Goal: Task Accomplishment & Management: Manage account settings

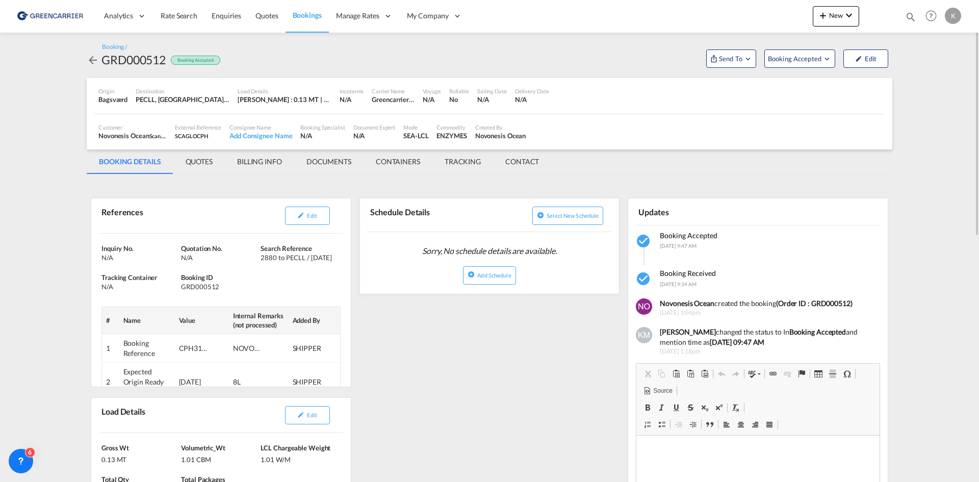
click at [89, 61] on md-icon "icon-arrow-left" at bounding box center [93, 60] width 12 height 12
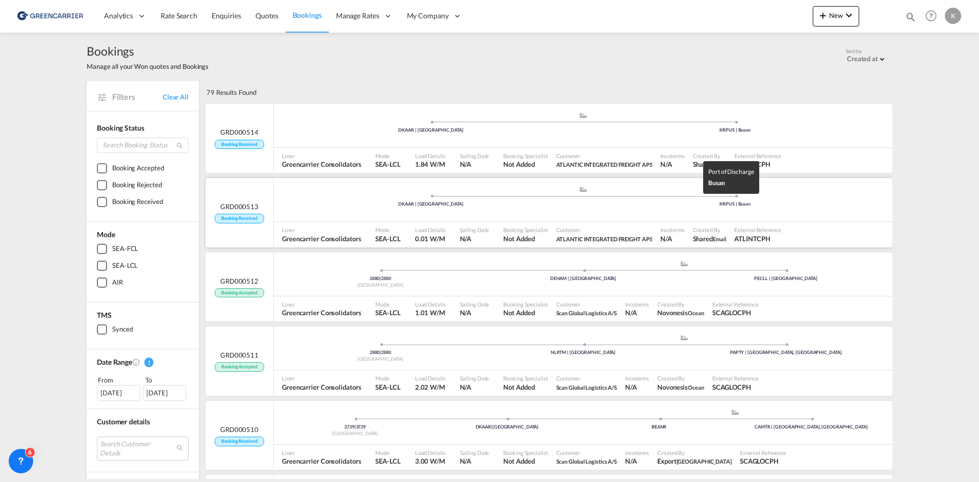
click at [672, 203] on div "KRPUS | Busan" at bounding box center [736, 204] width 305 height 7
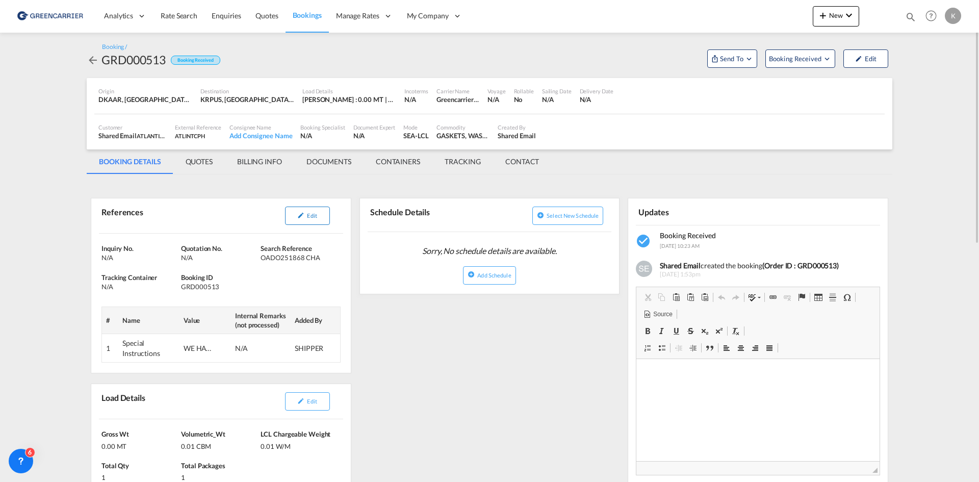
click at [316, 215] on span "Edit" at bounding box center [312, 215] width 10 height 7
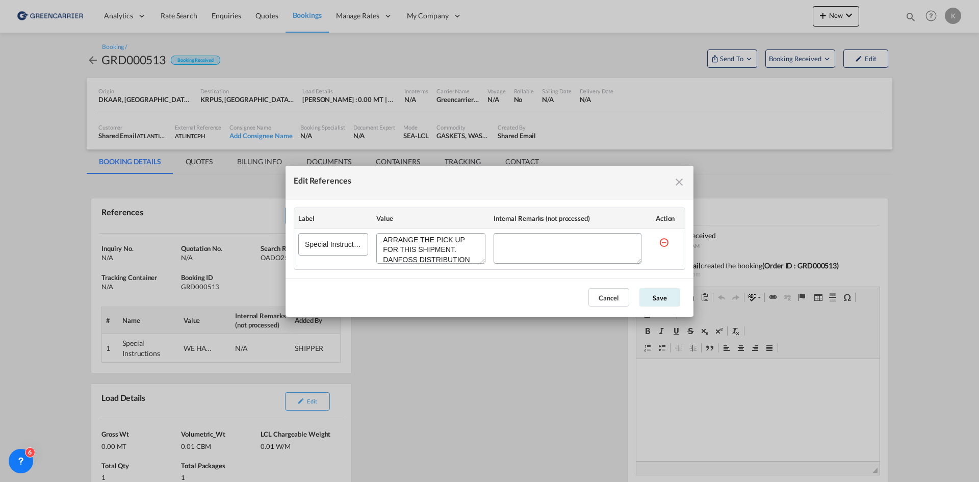
scroll to position [68, 0]
drag, startPoint x: 384, startPoint y: 243, endPoint x: 470, endPoint y: 358, distance: 143.9
click at [476, 264] on div "Edit References" at bounding box center [430, 248] width 109 height 31
click at [511, 387] on div "Edit References Label Value Internal Remarks (not processed) Action Special Ins…" at bounding box center [489, 241] width 979 height 482
click at [683, 176] on md-icon "icon-close fg-AAA8AD cursor" at bounding box center [679, 182] width 12 height 12
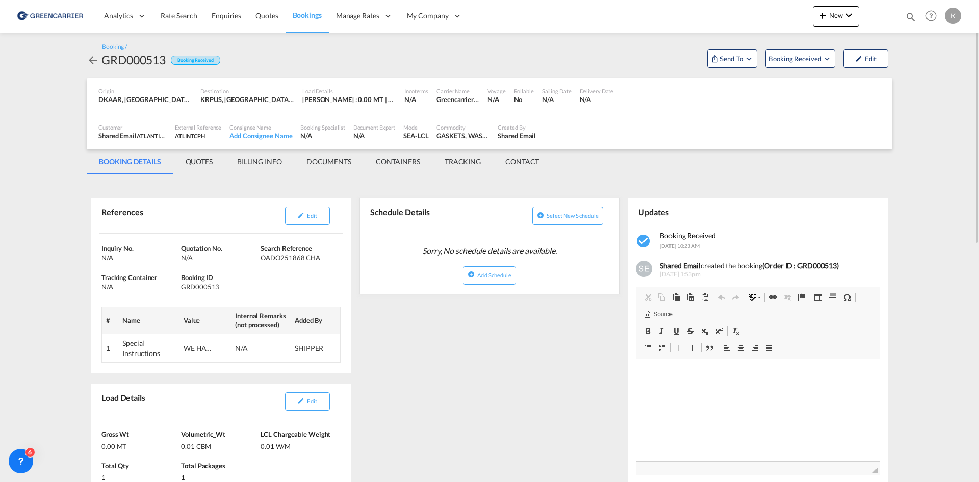
scroll to position [153, 0]
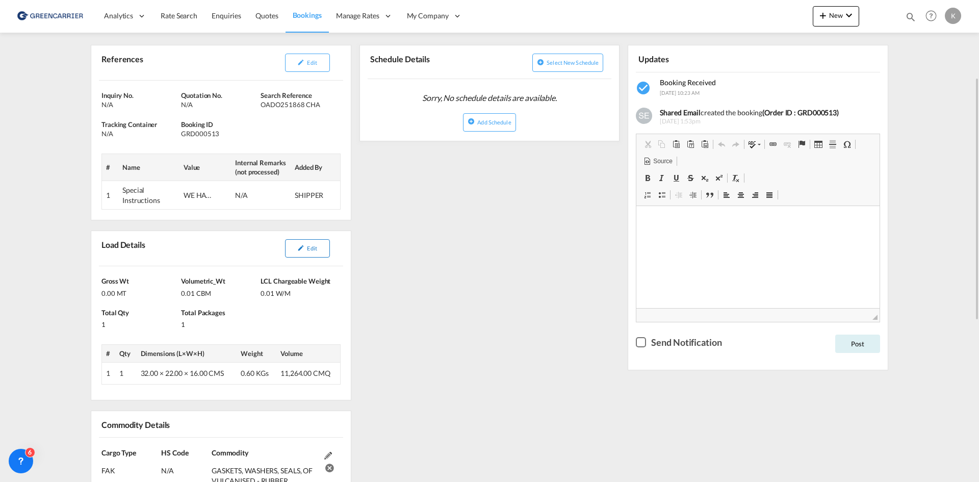
click at [309, 246] on span "Edit" at bounding box center [312, 248] width 10 height 7
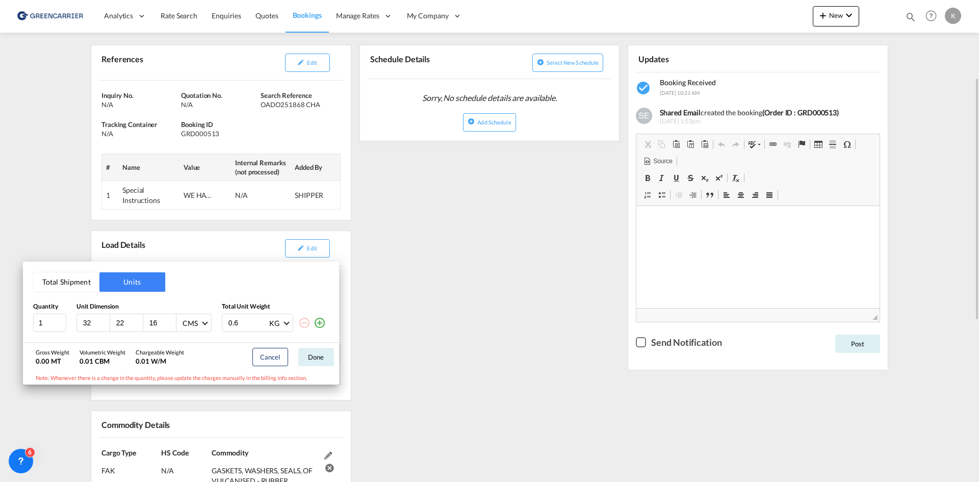
drag, startPoint x: 415, startPoint y: 238, endPoint x: 238, endPoint y: 136, distance: 204.3
click at [415, 238] on div "Total Shipment Units Quantity Unit Dimension Total Unit Weight 1 32 22 16 CMS C…" at bounding box center [489, 241] width 979 height 482
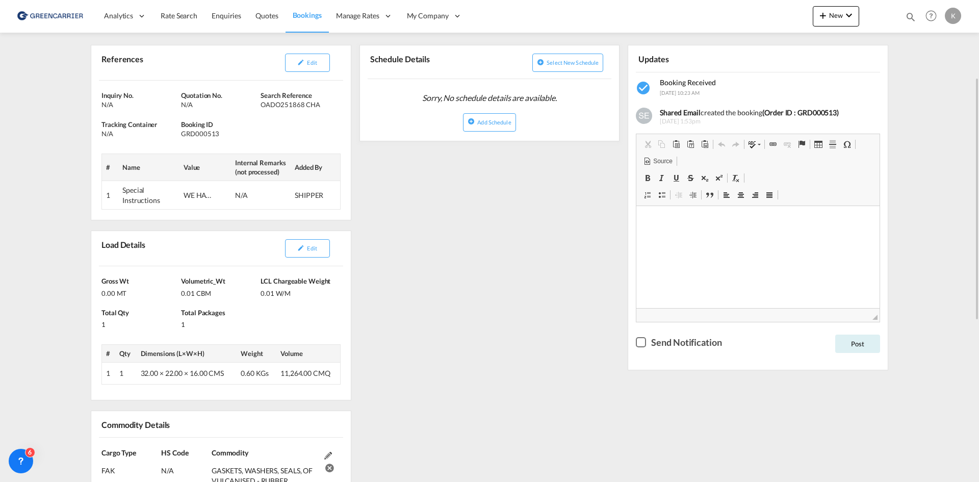
click at [196, 134] on div "GRD000513" at bounding box center [219, 133] width 77 height 9
click at [197, 134] on div "GRD000513" at bounding box center [219, 133] width 77 height 9
copy div "GRD000513"
click at [320, 62] on button "Edit" at bounding box center [307, 63] width 45 height 18
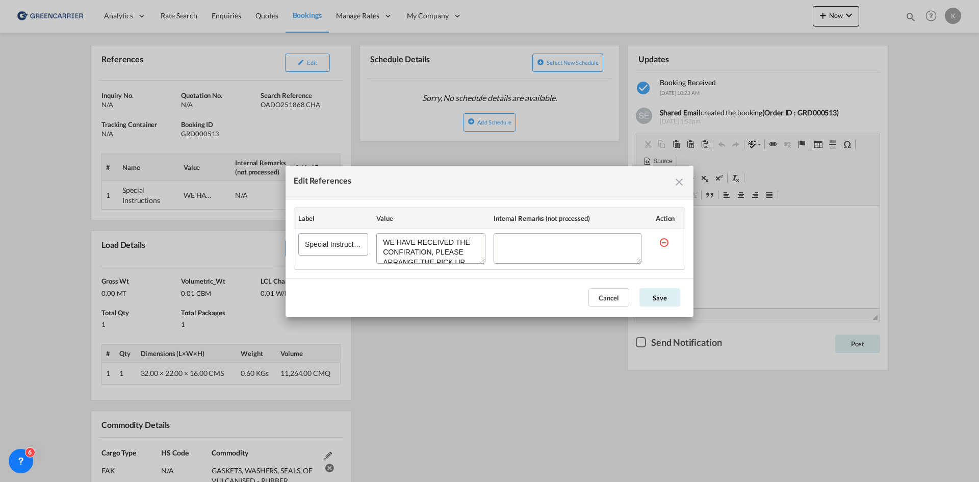
drag, startPoint x: 674, startPoint y: 186, endPoint x: 341, endPoint y: 119, distance: 339.7
click at [674, 185] on md-icon "icon-close fg-AAA8AD cursor" at bounding box center [679, 182] width 12 height 12
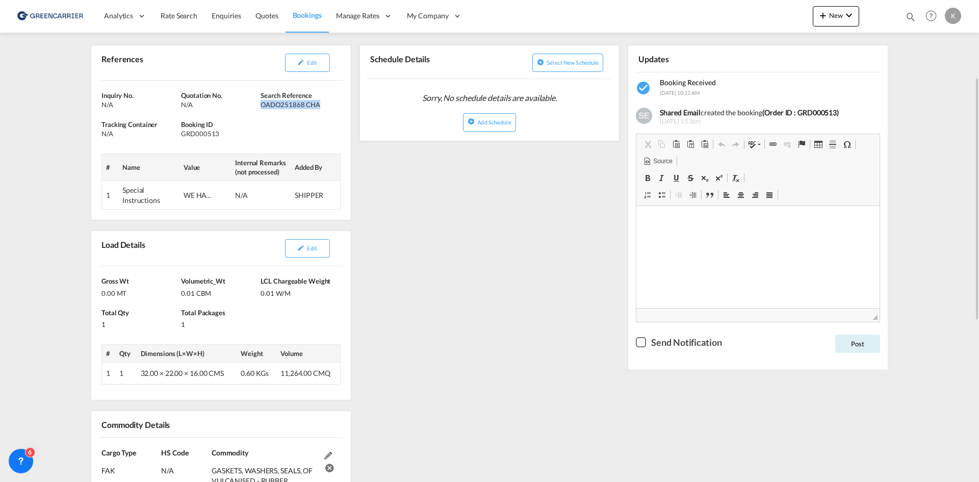
drag, startPoint x: 262, startPoint y: 105, endPoint x: 329, endPoint y: 108, distance: 66.9
click at [329, 108] on div "OADO251868 CHA" at bounding box center [299, 104] width 77 height 9
copy div "OADO251868 CHA"
click at [310, 64] on span "Edit" at bounding box center [312, 62] width 10 height 7
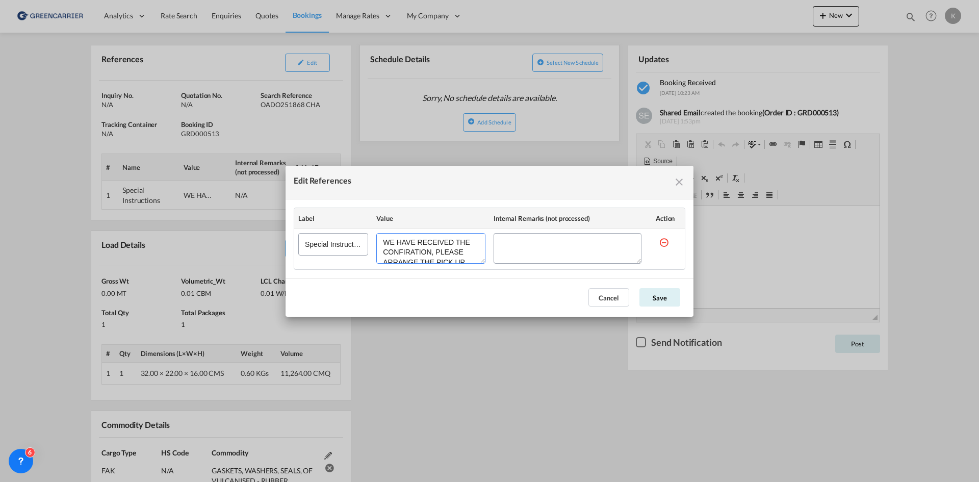
click at [392, 255] on textarea "Edit References" at bounding box center [430, 248] width 109 height 31
drag, startPoint x: 389, startPoint y: 259, endPoint x: 399, endPoint y: 259, distance: 9.7
click at [399, 259] on textarea "Edit References" at bounding box center [430, 248] width 109 height 31
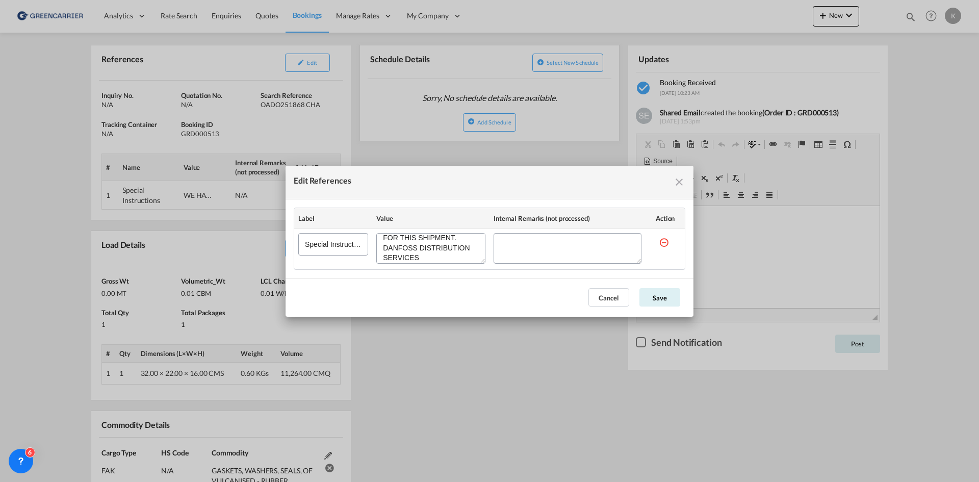
drag, startPoint x: 467, startPoint y: 256, endPoint x: 383, endPoint y: 252, distance: 83.7
click at [383, 252] on textarea "Edit References" at bounding box center [430, 248] width 109 height 31
click at [608, 293] on button "Cancel" at bounding box center [609, 297] width 41 height 18
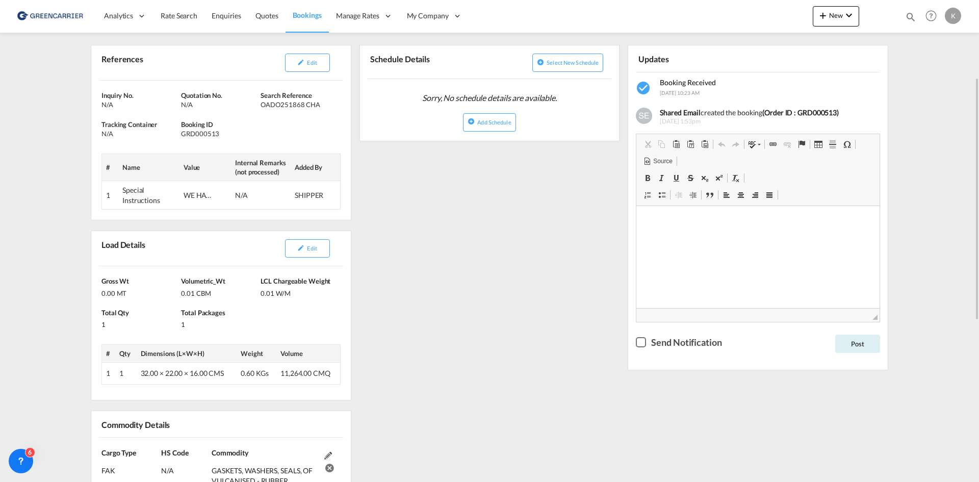
scroll to position [0, 0]
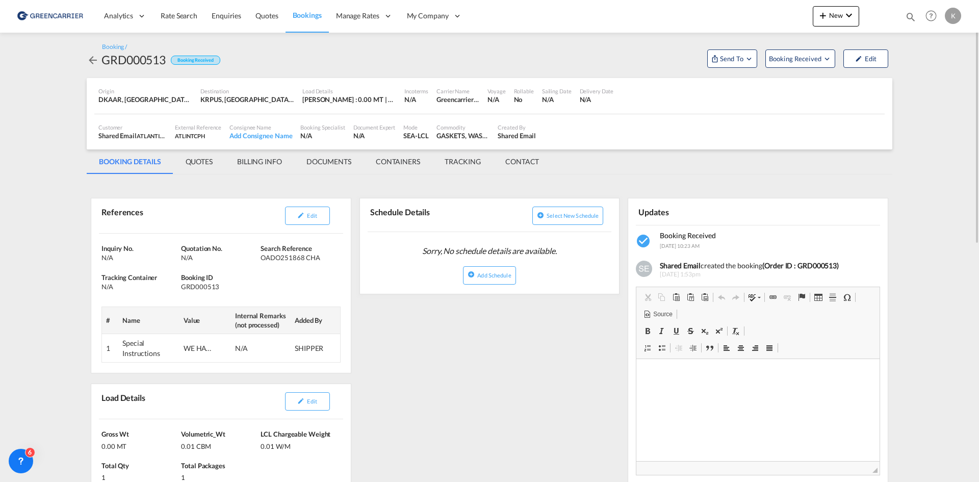
click at [804, 48] on md-menu "Booking Received" at bounding box center [801, 56] width 78 height 21
click at [804, 53] on button "Booking Received" at bounding box center [801, 58] width 70 height 18
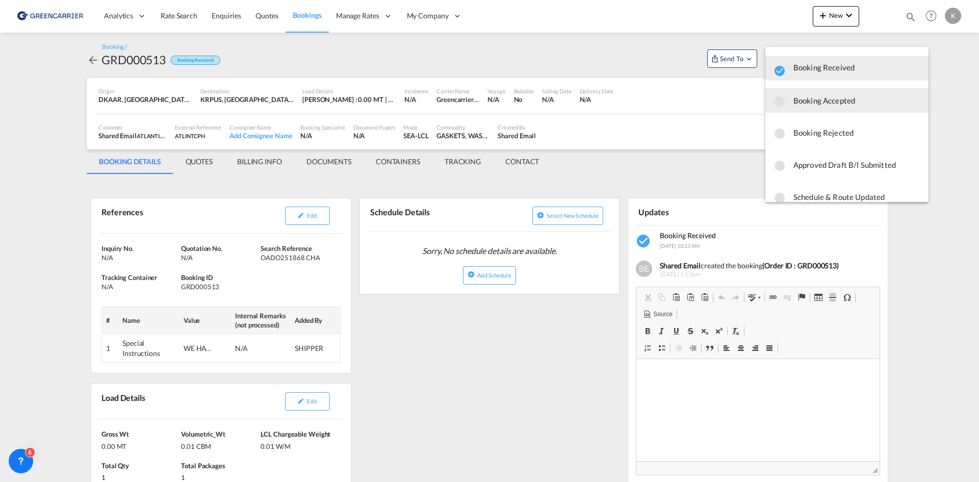
click at [813, 103] on span "Booking Accepted" at bounding box center [857, 100] width 127 height 18
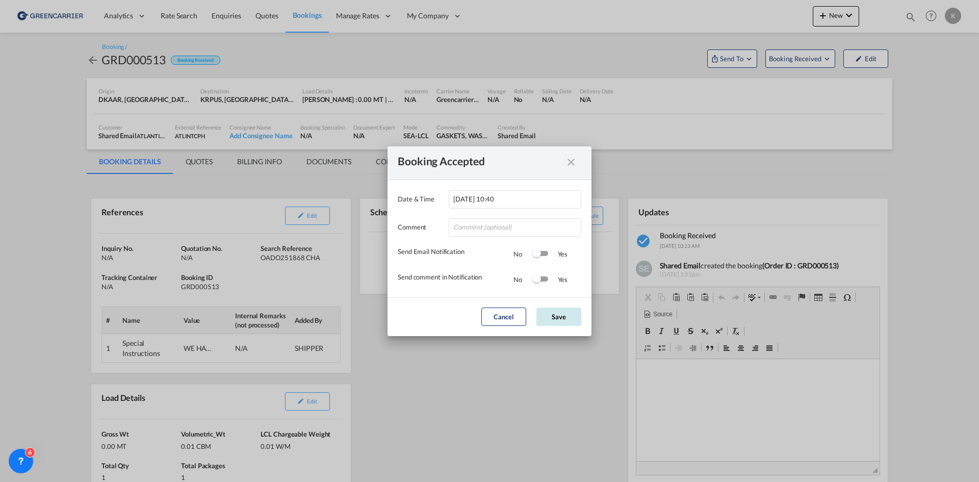
click at [551, 322] on button "Save" at bounding box center [559, 317] width 45 height 18
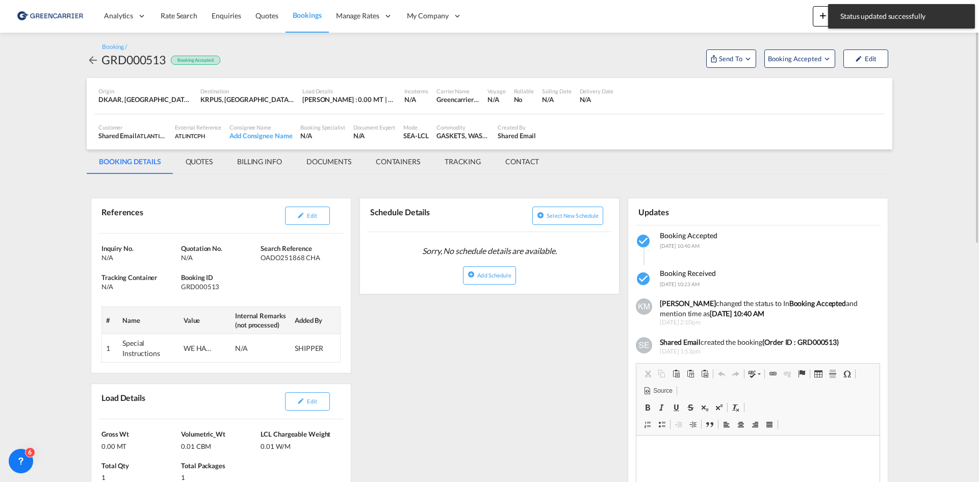
click at [94, 57] on md-icon "icon-arrow-left" at bounding box center [93, 60] width 12 height 12
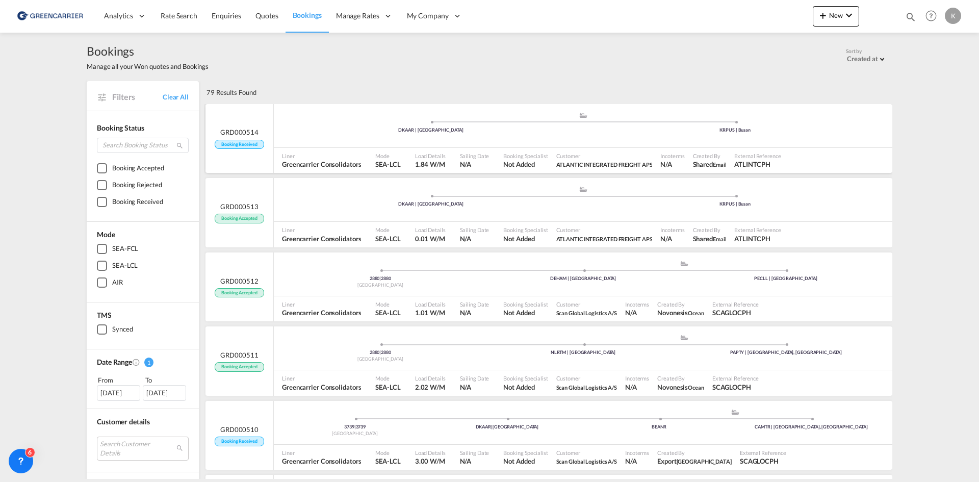
click at [504, 144] on div ".a{fill:#aaa8ad;} .a{fill:#aaa8ad;} DKAAR | [GEOGRAPHIC_DATA] KRPUS | [GEOGRAPH…" at bounding box center [583, 128] width 619 height 33
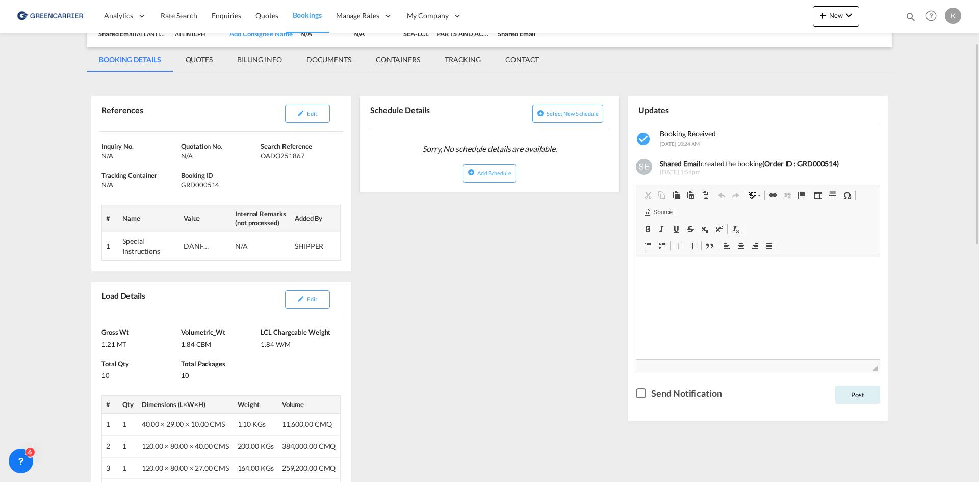
scroll to position [153, 0]
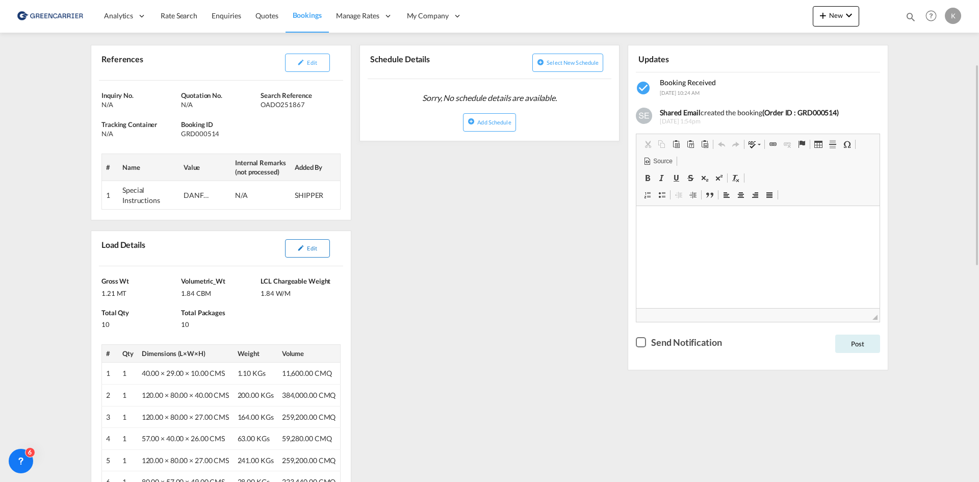
click at [329, 254] on button "Edit" at bounding box center [307, 248] width 45 height 18
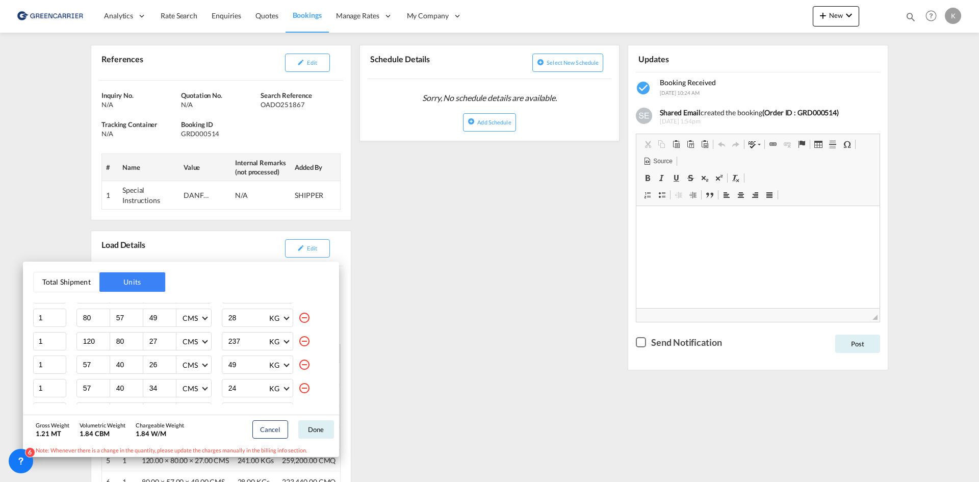
scroll to position [139, 0]
click at [369, 289] on div "Total Shipment Units Quantity Unit Dimension Total Unit Weight 1 40 29 10 CMS C…" at bounding box center [489, 241] width 979 height 482
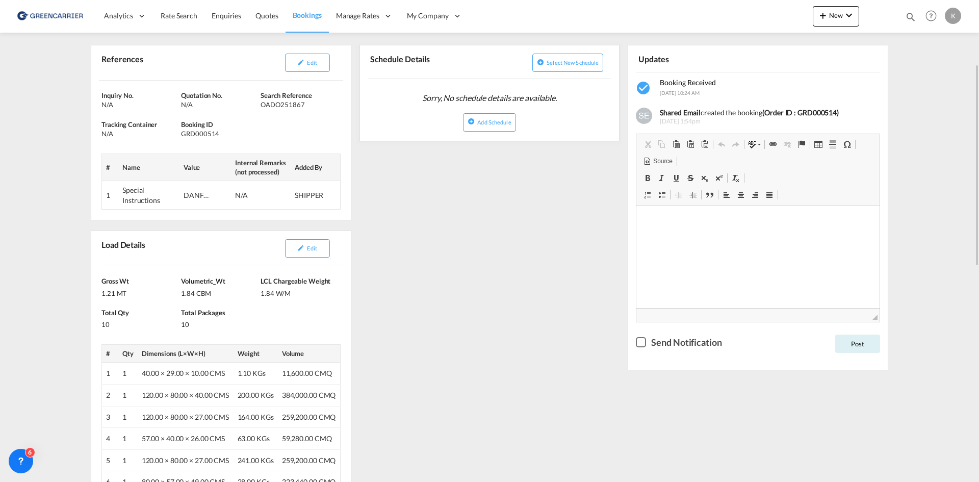
drag, startPoint x: 369, startPoint y: 197, endPoint x: 228, endPoint y: 133, distance: 154.8
click at [203, 133] on div "GRD000514" at bounding box center [219, 133] width 77 height 9
copy div "GRD000514"
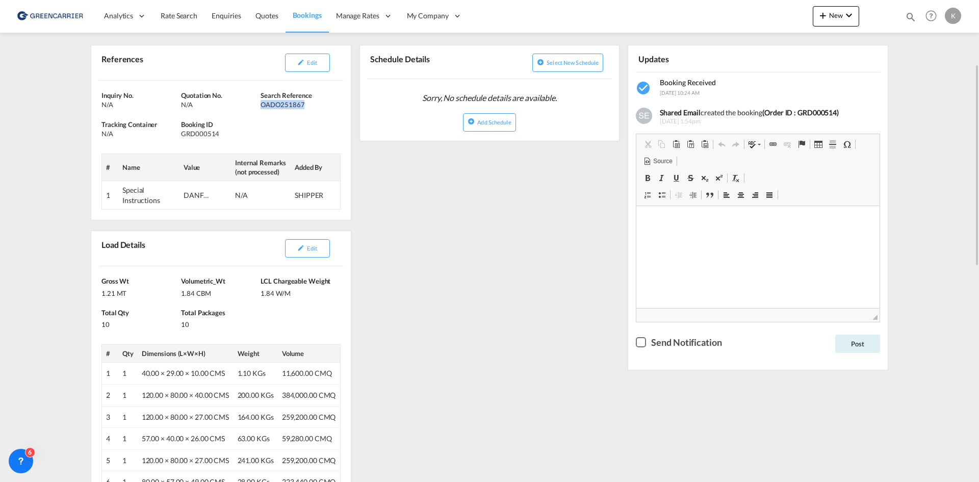
drag, startPoint x: 263, startPoint y: 106, endPoint x: 311, endPoint y: 106, distance: 48.5
click at [311, 106] on div "OADO251867" at bounding box center [299, 104] width 77 height 9
copy div "OADO251867"
click at [321, 56] on button "Edit" at bounding box center [307, 63] width 45 height 18
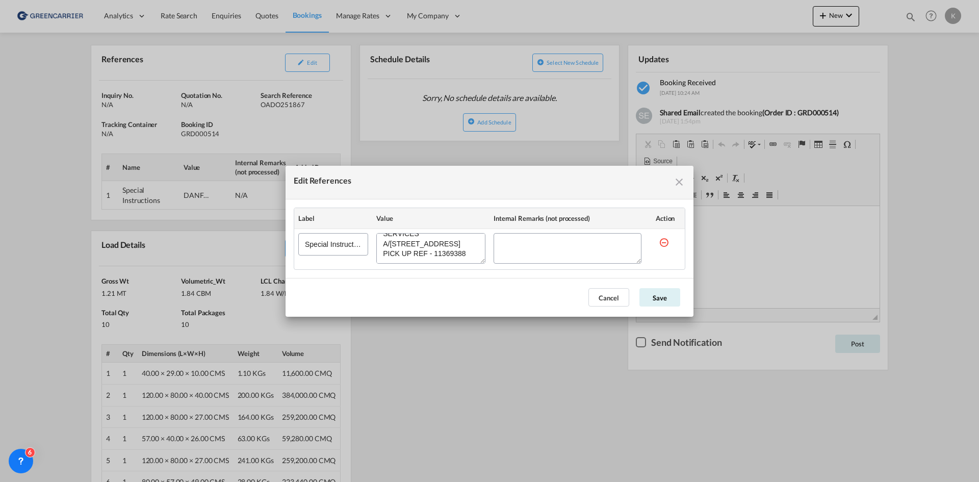
scroll to position [0, 0]
drag, startPoint x: 471, startPoint y: 257, endPoint x: 324, endPoint y: 212, distance: 153.8
click at [324, 212] on table "Label Value Internal Remarks (not processed) Action Special Instructions" at bounding box center [489, 238] width 391 height 61
click at [594, 296] on button "Cancel" at bounding box center [609, 297] width 41 height 18
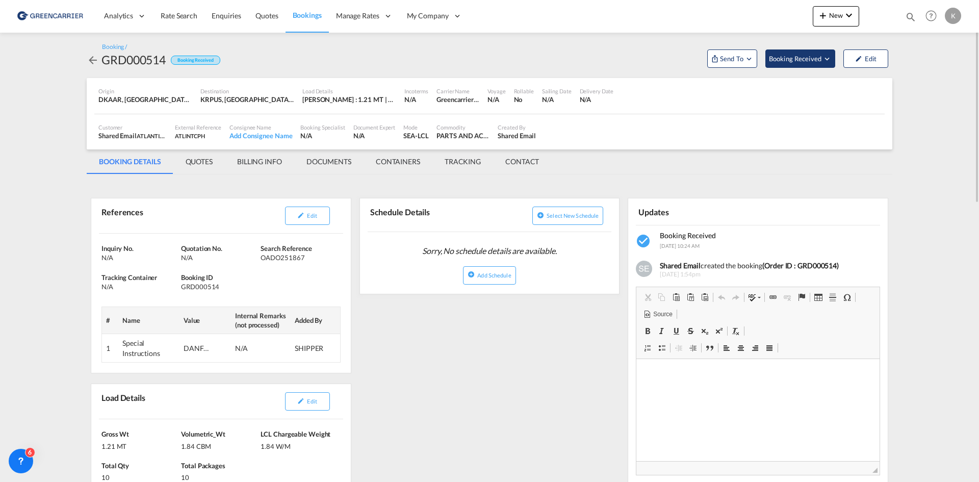
click at [802, 56] on span "Booking Received" at bounding box center [796, 59] width 54 height 10
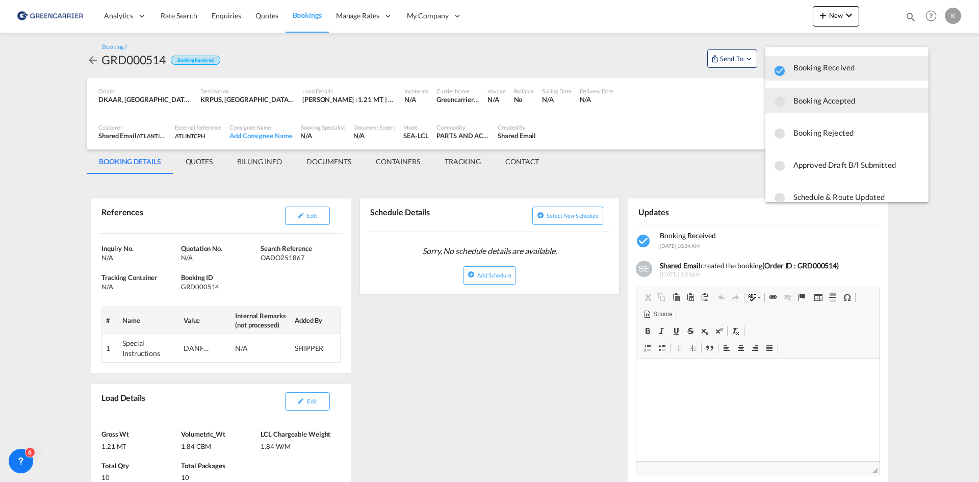
click at [805, 104] on span "Booking Accepted" at bounding box center [857, 100] width 127 height 18
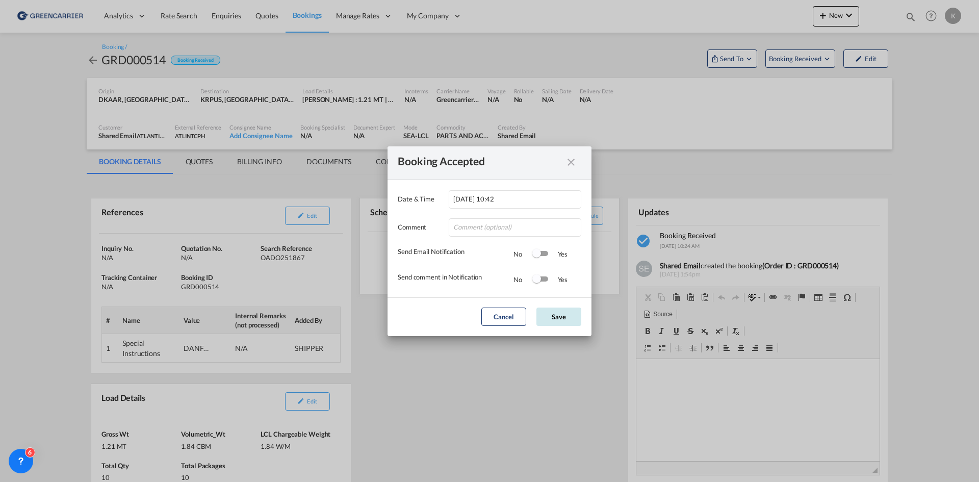
click at [579, 315] on button "Save" at bounding box center [559, 317] width 45 height 18
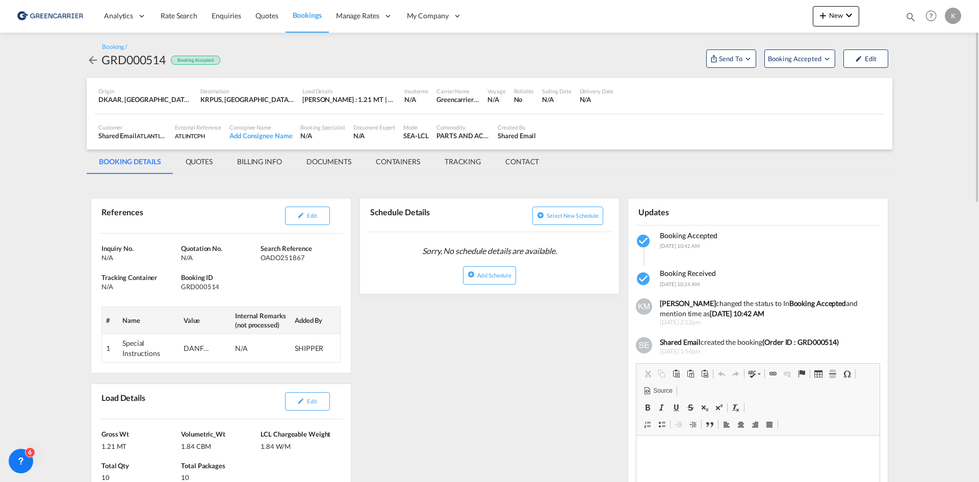
click at [89, 57] on md-icon "icon-arrow-left" at bounding box center [93, 60] width 12 height 12
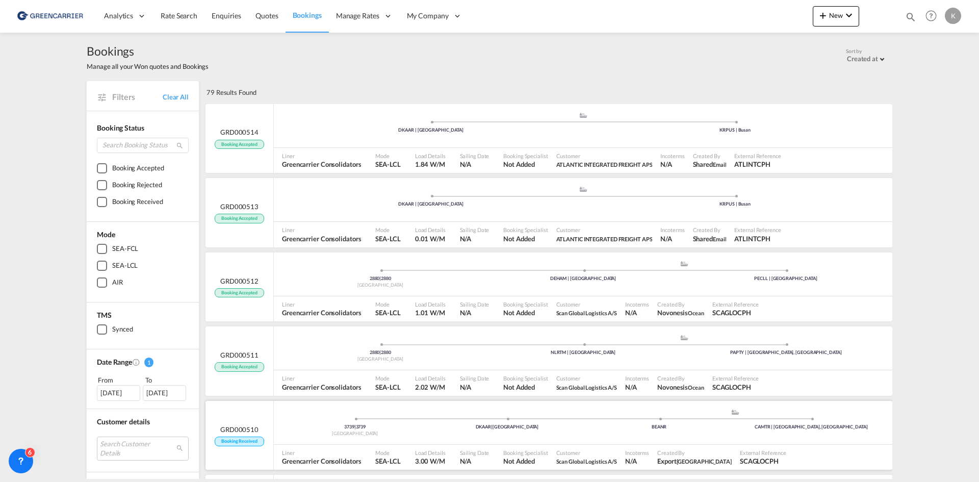
click at [354, 416] on div "3739 | [GEOGRAPHIC_DATA] | [GEOGRAPHIC_DATA] .a{fill:#aaa8ad;} .a{fill:#aaa8ad;…" at bounding box center [583, 424] width 619 height 31
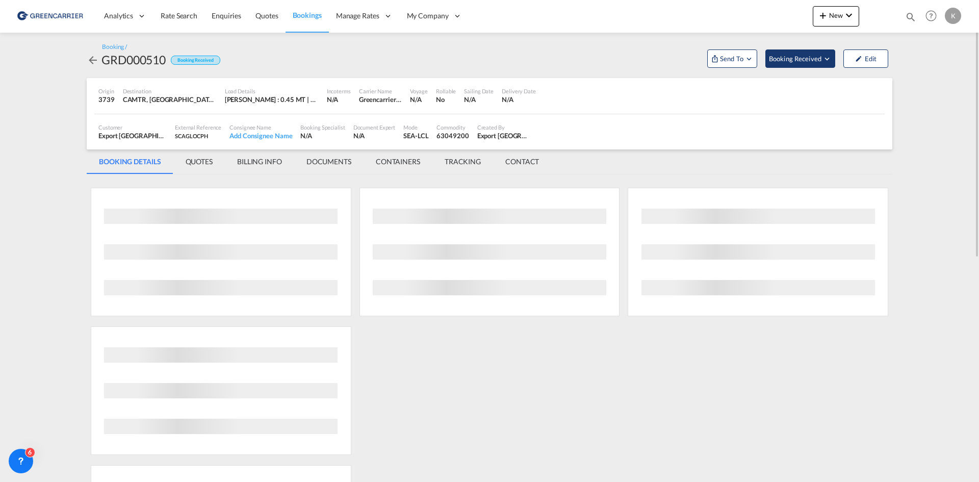
click at [809, 60] on span "Booking Received" at bounding box center [796, 59] width 54 height 10
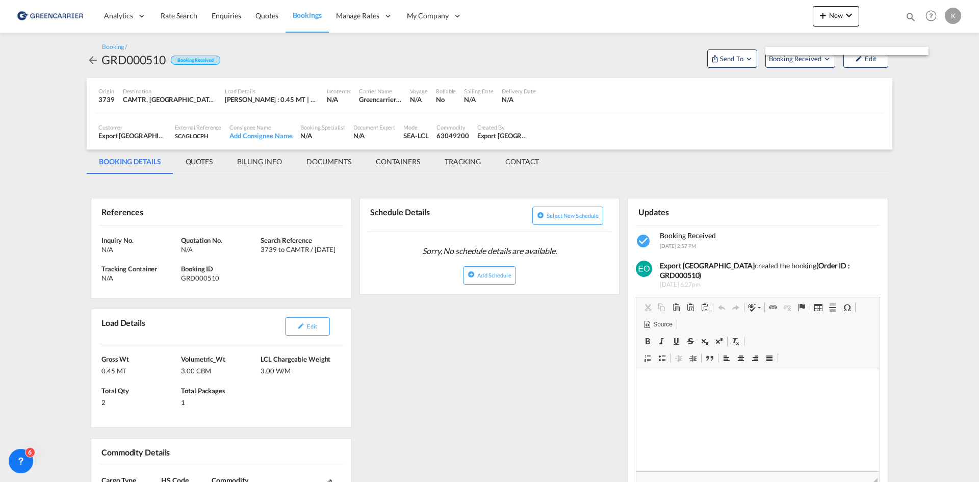
click at [807, 61] on md-backdrop at bounding box center [489, 241] width 979 height 482
click at [807, 61] on span "Booking Received" at bounding box center [796, 59] width 54 height 10
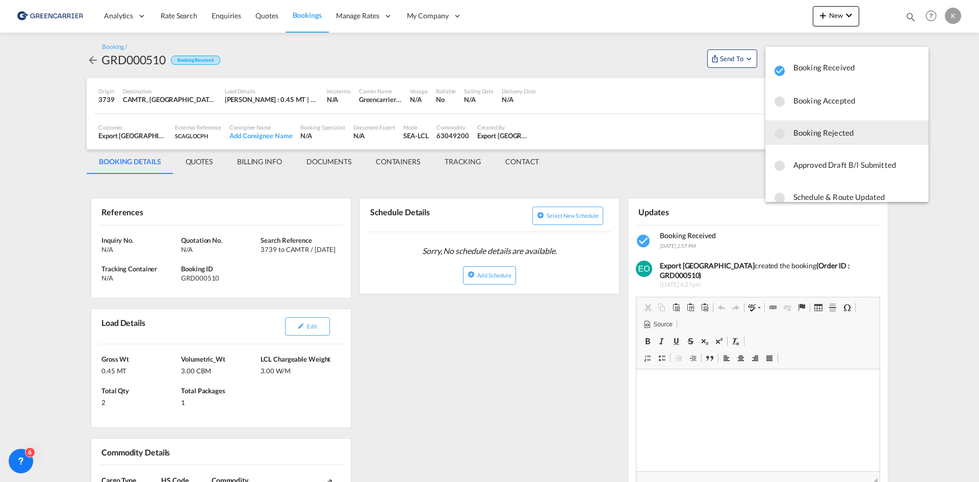
click at [791, 137] on div "Booking Rejected" at bounding box center [847, 132] width 147 height 18
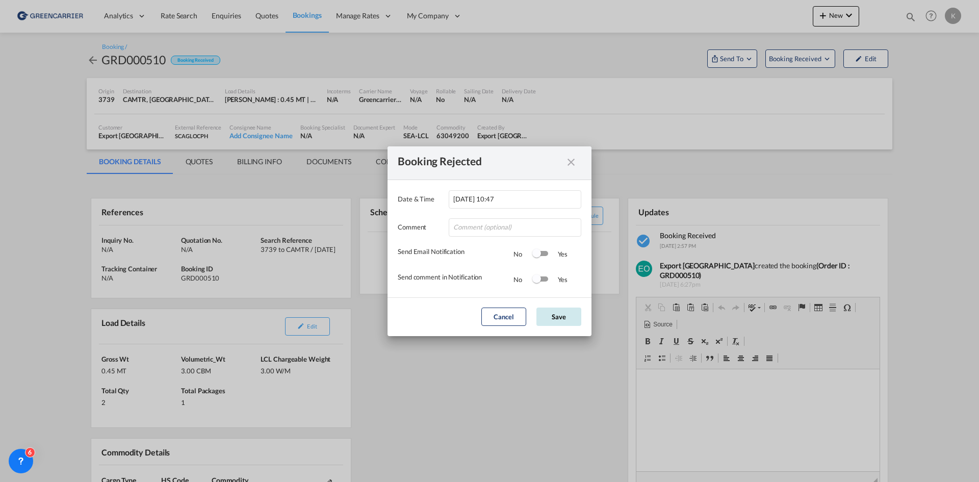
click at [578, 313] on button "Save" at bounding box center [559, 317] width 45 height 18
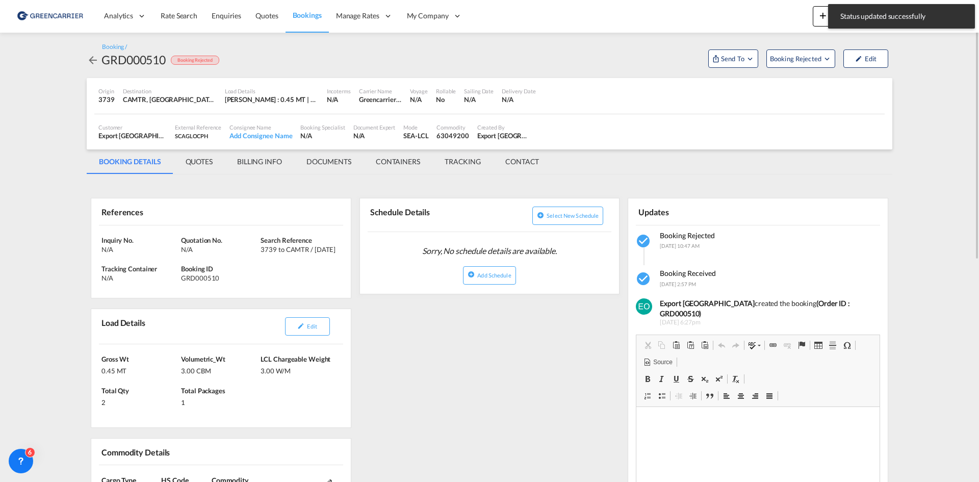
click at [90, 57] on md-icon "icon-arrow-left" at bounding box center [93, 60] width 12 height 12
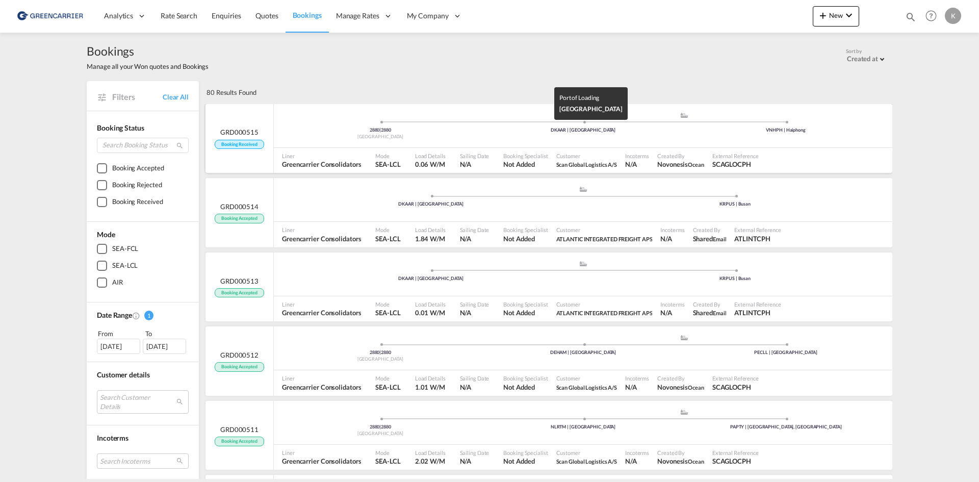
click at [546, 130] on div "DKAAR | [GEOGRAPHIC_DATA]" at bounding box center [583, 130] width 203 height 7
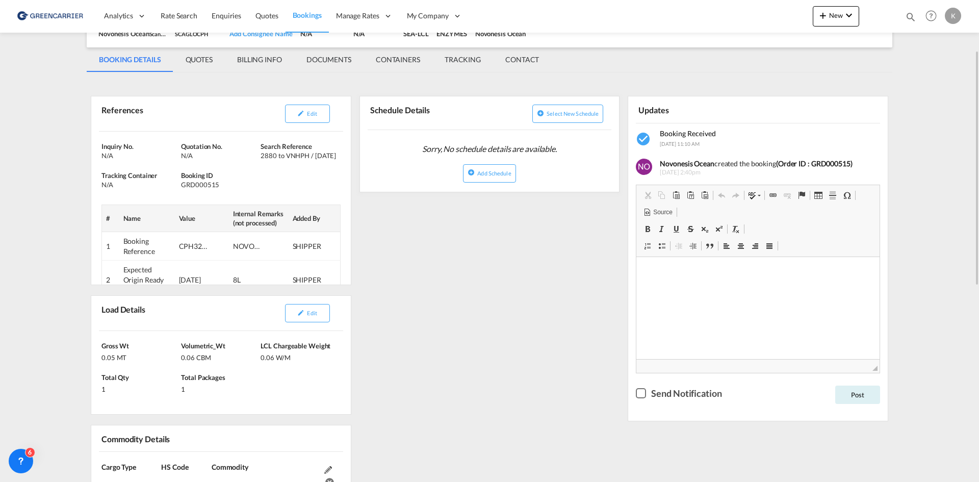
scroll to position [153, 0]
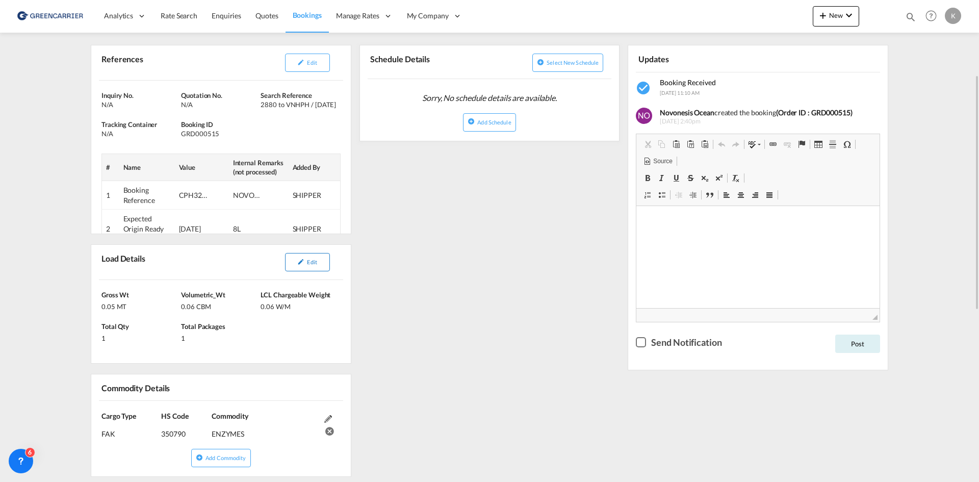
click at [302, 264] on md-icon "icon-pencil" at bounding box center [300, 261] width 7 height 7
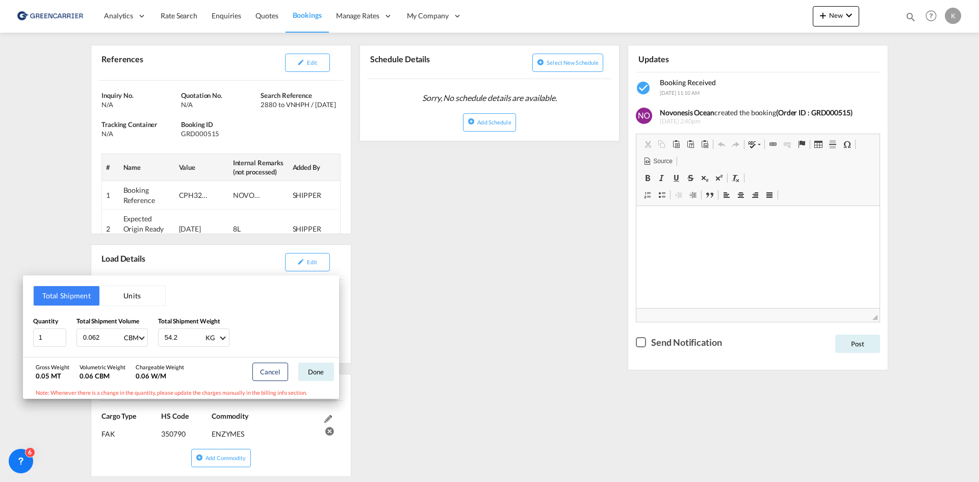
click at [496, 235] on div "Total Shipment Units Quantity 1 Total Shipment Volume 0.062 CBM CBM CFT Total S…" at bounding box center [489, 241] width 979 height 482
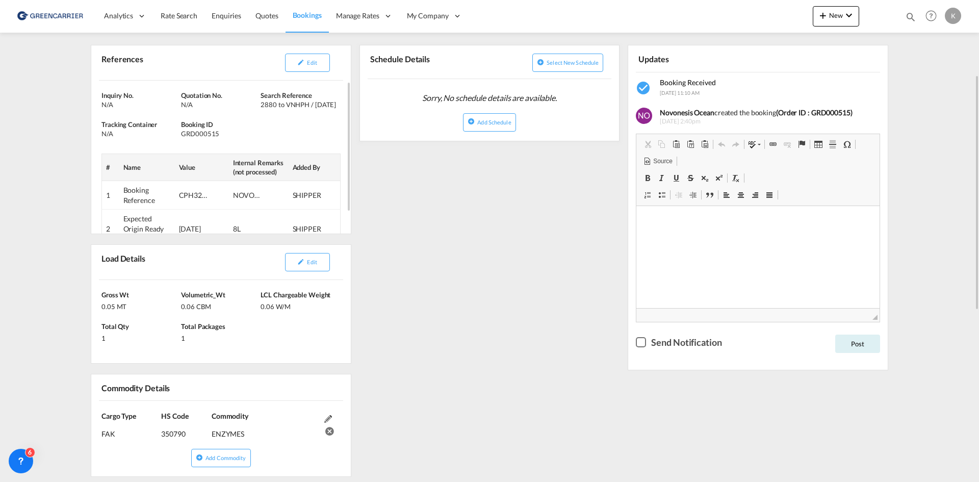
click at [197, 137] on div "GRD000515" at bounding box center [219, 133] width 77 height 9
copy div "GRD000515"
click at [303, 72] on div "Edit" at bounding box center [279, 62] width 120 height 27
click at [297, 67] on button "Edit" at bounding box center [307, 63] width 45 height 18
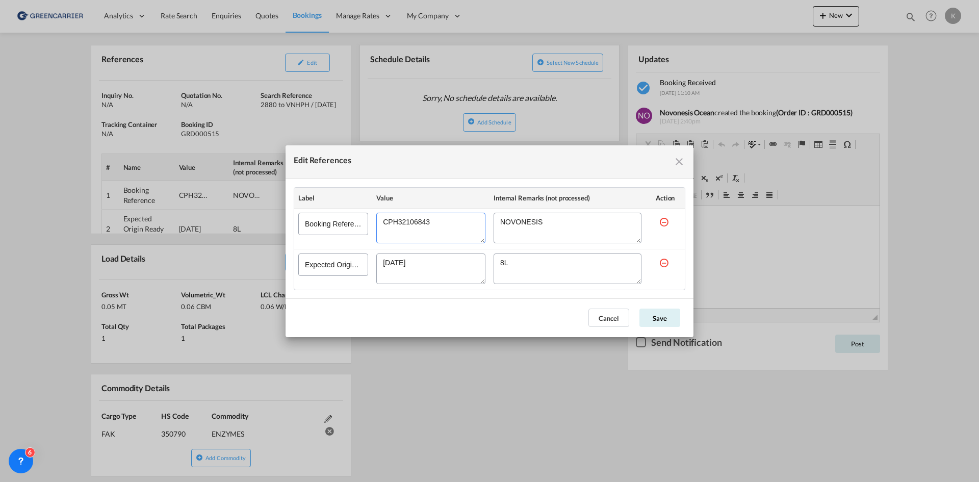
click at [418, 225] on textarea "Edit References" at bounding box center [430, 228] width 109 height 31
click at [678, 161] on md-icon "icon-close fg-AAA8AD cursor" at bounding box center [679, 162] width 12 height 12
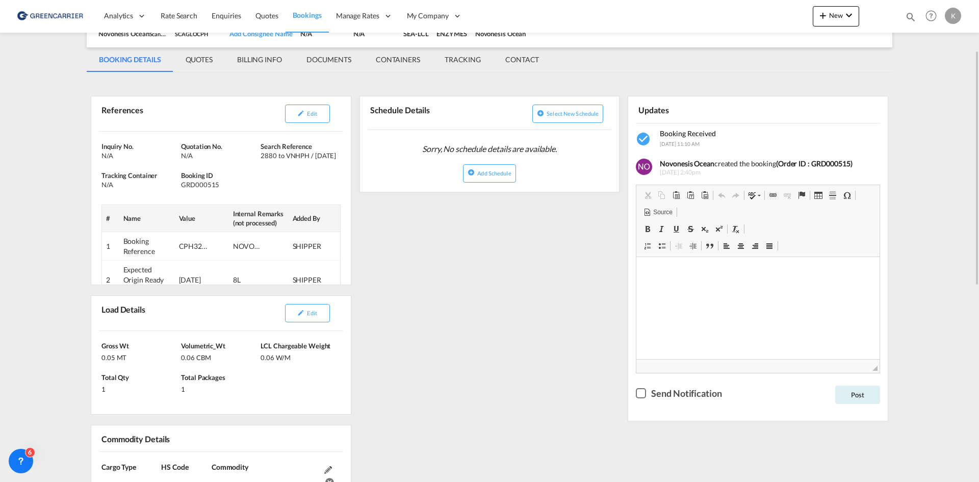
scroll to position [0, 0]
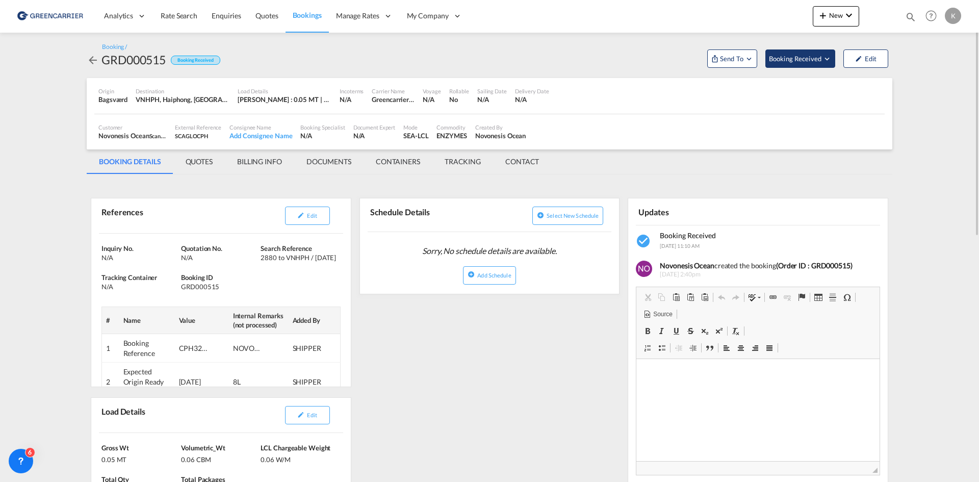
click at [795, 61] on span "Booking Received" at bounding box center [796, 59] width 54 height 10
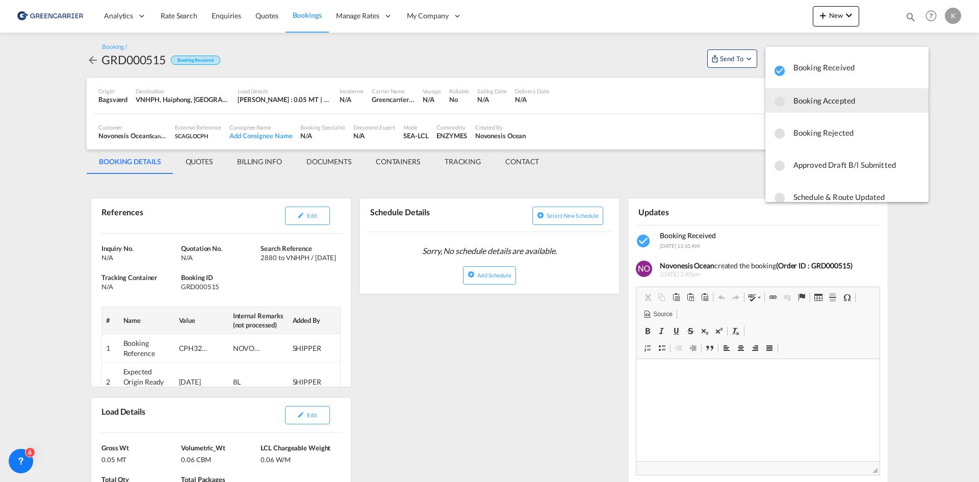
click at [803, 97] on span "Booking Accepted" at bounding box center [857, 100] width 127 height 18
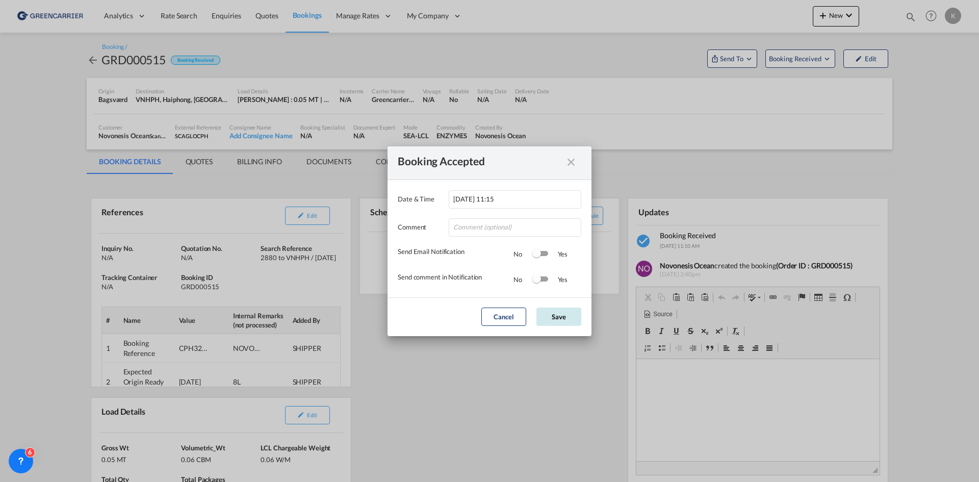
click at [559, 316] on button "Save" at bounding box center [559, 317] width 45 height 18
